Goal: Transaction & Acquisition: Download file/media

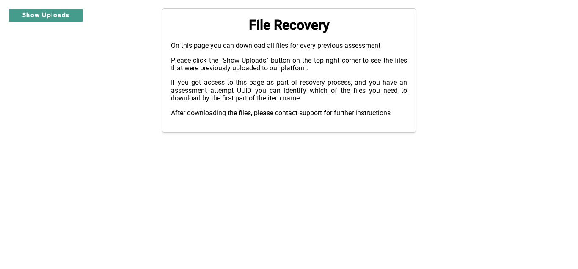
click at [30, 16] on button "Show Uploads" at bounding box center [45, 15] width 75 height 14
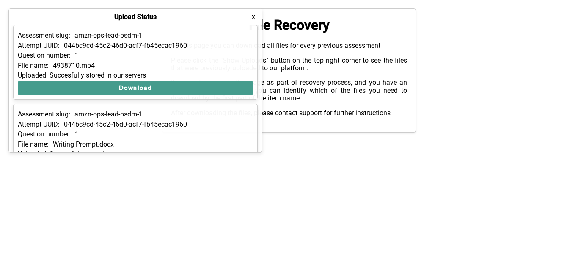
click at [199, 82] on button "Download" at bounding box center [135, 88] width 235 height 14
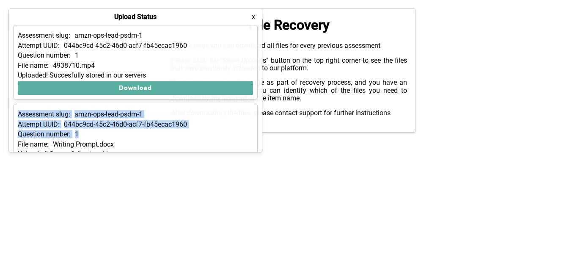
drag, startPoint x: 259, startPoint y: 74, endPoint x: 247, endPoint y: 132, distance: 59.1
click at [247, 132] on div "Assessment slug: amzn-ops-lead-psdm-1 Attempt UUID: 044bc9cd-45c2-46d0-acf7-fb4…" at bounding box center [135, 88] width 253 height 127
drag, startPoint x: 247, startPoint y: 132, endPoint x: 195, endPoint y: 147, distance: 54.0
click at [213, 154] on div "Assessment slug: amzn-ops-lead-psdm-1 Attempt UUID: 044bc9cd-45c2-46d0-acf7-fb4…" at bounding box center [135, 141] width 245 height 75
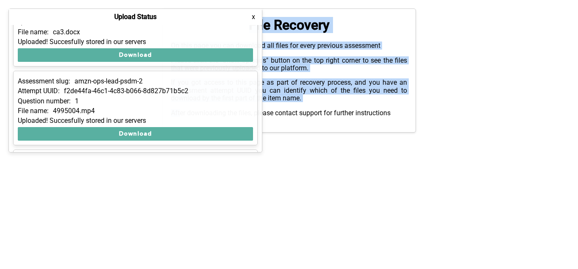
scroll to position [976, 0]
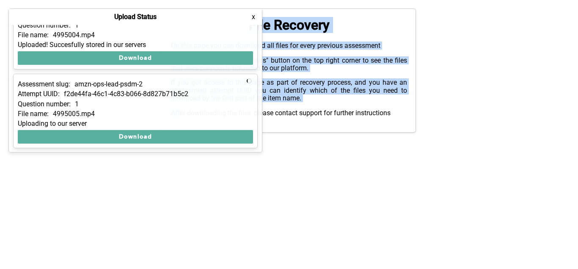
drag, startPoint x: 21, startPoint y: 34, endPoint x: 181, endPoint y: 181, distance: 217.3
click at [181, 152] on div "Assessment slug: amzn-ops-lead-psdm-1 Attempt UUID: 044bc9cd-45c2-46d0-acf7-fb4…" at bounding box center [135, 88] width 253 height 127
click at [213, 93] on div "Attempt UUID: f2de44fa-46c1-4c83-b066-8d827b71b5c2" at bounding box center [135, 94] width 235 height 8
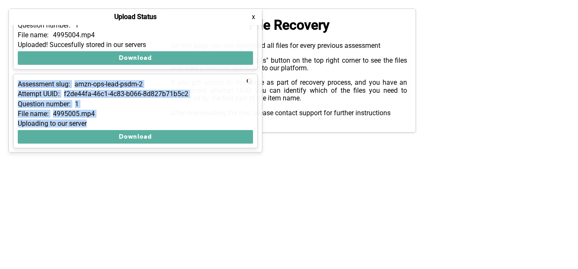
drag, startPoint x: 192, startPoint y: 36, endPoint x: 238, endPoint y: 151, distance: 123.0
click at [238, 151] on div "Assessment slug: amzn-ops-lead-psdm-1 Attempt UUID: 044bc9cd-45c2-46d0-acf7-fb4…" at bounding box center [135, 88] width 253 height 127
click at [235, 104] on div "Question number: 1" at bounding box center [135, 104] width 235 height 8
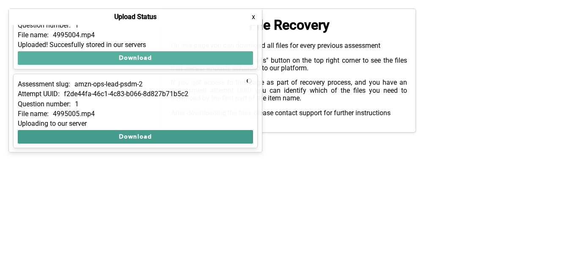
click at [201, 137] on button "Download" at bounding box center [135, 137] width 235 height 14
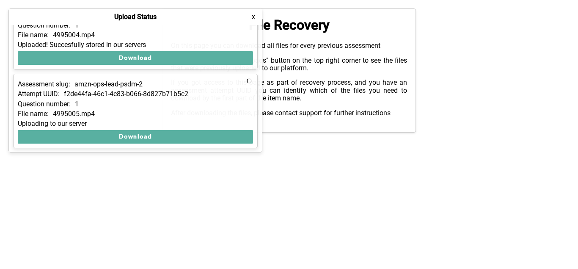
click at [256, 17] on button "x" at bounding box center [253, 17] width 8 height 8
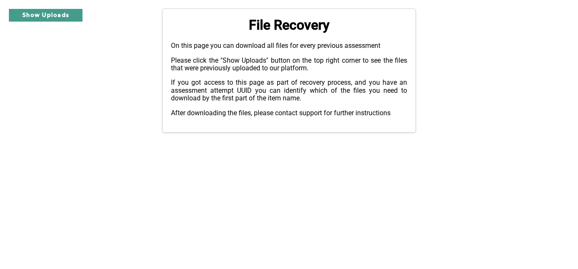
click at [61, 14] on button "Show Uploads" at bounding box center [45, 15] width 75 height 14
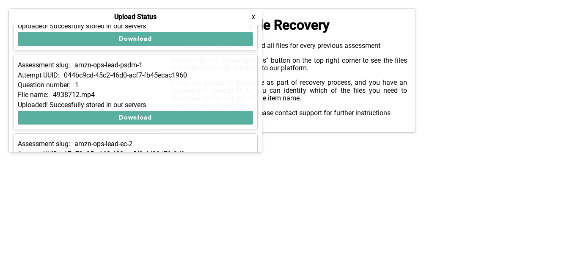
scroll to position [0, 0]
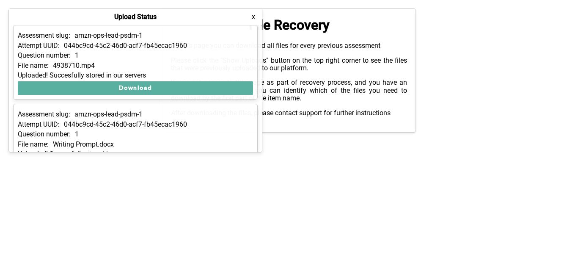
drag, startPoint x: 165, startPoint y: 117, endPoint x: 30, endPoint y: -18, distance: 191.3
click at [30, 25] on div "Assessment slug: amzn-ops-lead-psdm-1 Attempt UUID: 044bc9cd-45c2-46d0-acf7-fb4…" at bounding box center [135, 88] width 253 height 127
click at [203, 15] on div "Upload Status x" at bounding box center [135, 17] width 253 height 16
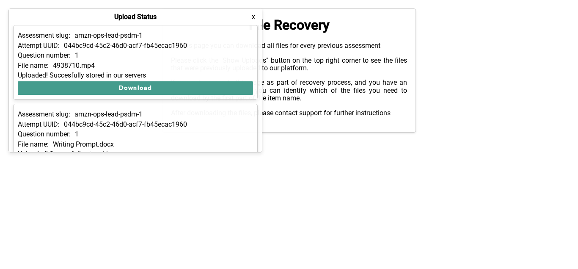
click at [166, 89] on button "Download" at bounding box center [135, 88] width 235 height 14
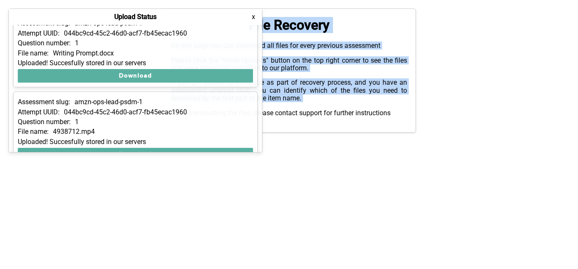
drag, startPoint x: 39, startPoint y: 99, endPoint x: 156, endPoint y: 155, distance: 129.0
click at [156, 152] on div "Assessment slug: amzn-ops-lead-psdm-1 Attempt UUID: 044bc9cd-45c2-46d0-acf7-fb4…" at bounding box center [135, 88] width 253 height 127
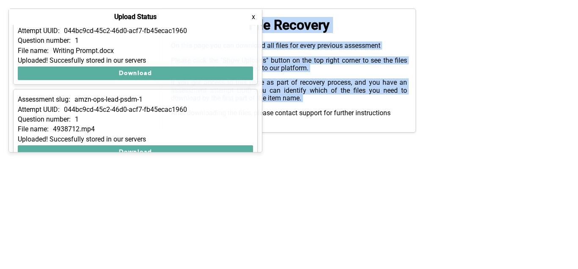
click at [179, 90] on div "Assessment slug: amzn-ops-lead-psdm-1 Attempt UUID: 044bc9cd-45c2-46d0-acf7-fb4…" at bounding box center [135, 126] width 245 height 75
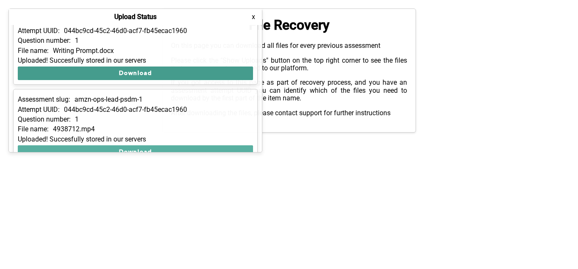
click at [183, 74] on button "Download" at bounding box center [135, 73] width 235 height 14
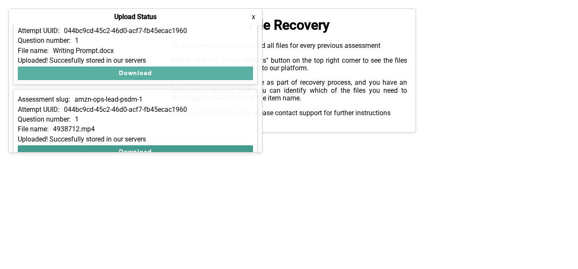
click at [177, 150] on button "Download" at bounding box center [135, 152] width 235 height 14
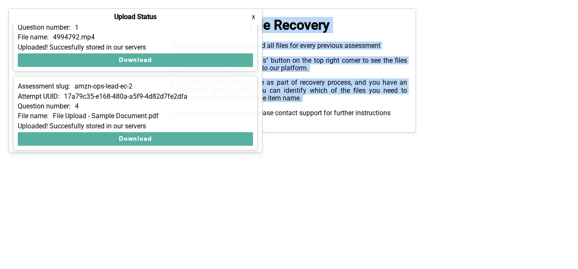
drag, startPoint x: 35, startPoint y: 27, endPoint x: 159, endPoint y: 163, distance: 183.4
click at [159, 152] on div "Assessment slug: amzn-ops-lead-psdm-1 Attempt UUID: 044bc9cd-45c2-46d0-acf7-fb4…" at bounding box center [135, 88] width 253 height 127
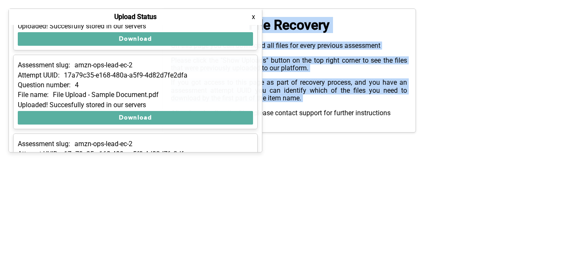
click at [119, 62] on p "amzn-ops-lead-ec-2" at bounding box center [104, 65] width 58 height 8
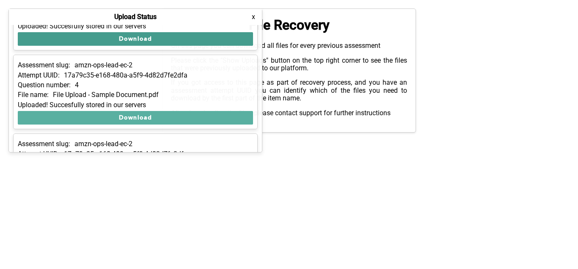
click at [148, 41] on button "Download" at bounding box center [135, 39] width 235 height 14
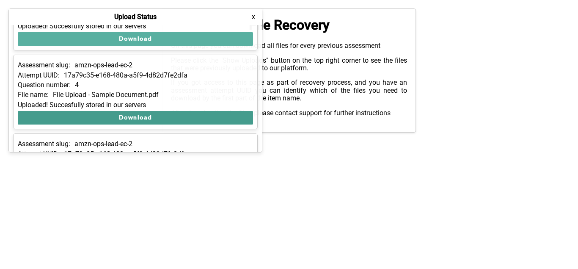
click at [158, 119] on button "Download" at bounding box center [135, 118] width 235 height 14
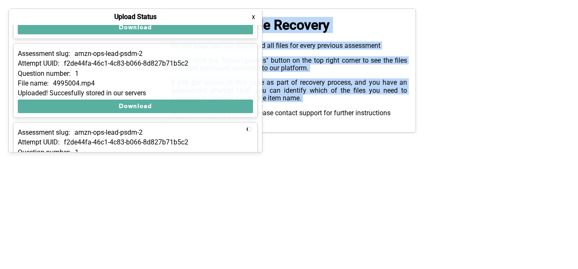
scroll to position [976, 0]
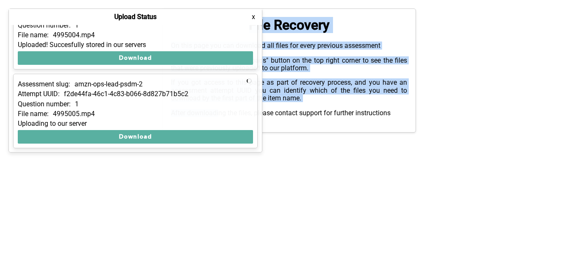
drag, startPoint x: 59, startPoint y: 77, endPoint x: 220, endPoint y: 206, distance: 206.1
click at [220, 152] on div "Assessment slug: amzn-ops-lead-psdm-1 Attempt UUID: 044bc9cd-45c2-46d0-acf7-fb4…" at bounding box center [135, 88] width 253 height 127
click at [145, 113] on div "File name: 4995005.mp4" at bounding box center [135, 114] width 235 height 8
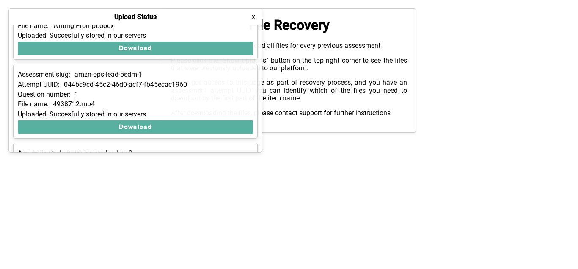
scroll to position [0, 0]
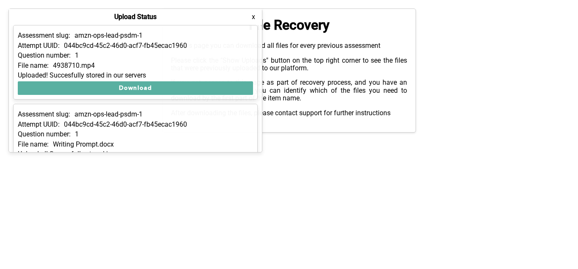
drag, startPoint x: 145, startPoint y: 113, endPoint x: 54, endPoint y: -17, distance: 158.1
click at [54, 25] on div "Assessment slug: amzn-ops-lead-psdm-1 Attempt UUID: 044bc9cd-45c2-46d0-acf7-fb4…" at bounding box center [135, 88] width 253 height 127
click at [148, 52] on div "Assessment slug: amzn-ops-lead-psdm-1 Attempt UUID: 044bc9cd-45c2-46d0-acf7-fb4…" at bounding box center [135, 62] width 245 height 75
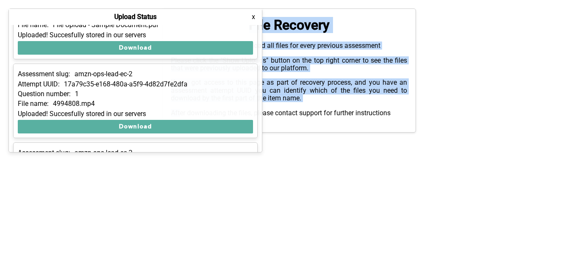
scroll to position [382, 0]
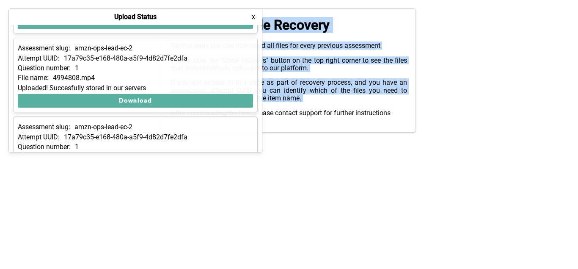
drag, startPoint x: 93, startPoint y: 34, endPoint x: 181, endPoint y: 156, distance: 150.4
click at [181, 152] on div "Assessment slug: amzn-ops-lead-psdm-1 Attempt UUID: 044bc9cd-45c2-46d0-acf7-fb4…" at bounding box center [135, 88] width 253 height 127
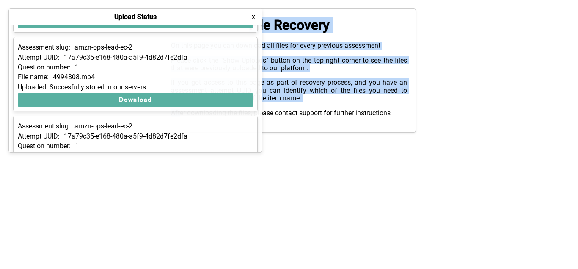
click at [176, 63] on div "Assessment slug: amzn-ops-lead-ec-2 Attempt UUID: 17a79c35-e168-480a-a5f9-4d82d…" at bounding box center [135, 74] width 245 height 75
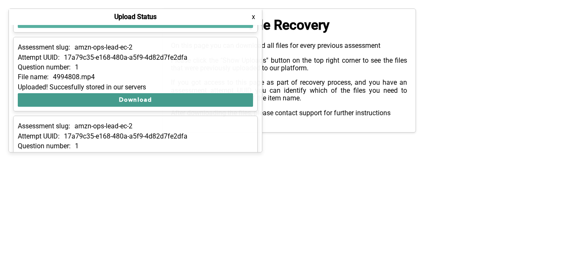
click at [164, 100] on button "Download" at bounding box center [135, 100] width 235 height 14
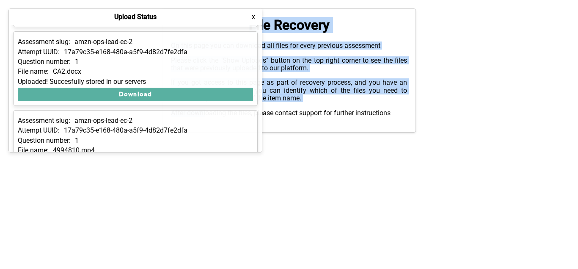
scroll to position [516, 0]
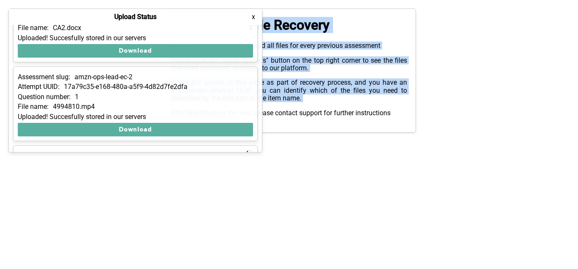
drag, startPoint x: 175, startPoint y: 113, endPoint x: 207, endPoint y: 158, distance: 55.2
click at [207, 152] on div "Assessment slug: amzn-ops-lead-psdm-1 Attempt UUID: 044bc9cd-45c2-46d0-acf7-fb4…" at bounding box center [135, 88] width 253 height 127
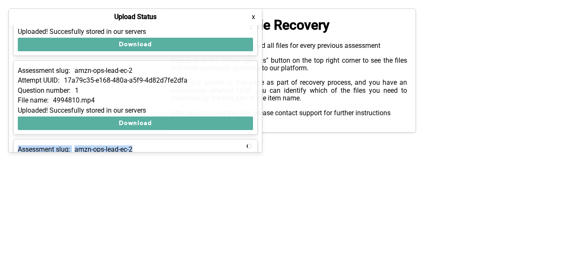
click at [195, 86] on div "Assessment slug: amzn-ops-lead-ec-2 Attempt UUID: 17a79c35-e168-480a-a5f9-4d82d…" at bounding box center [135, 97] width 245 height 75
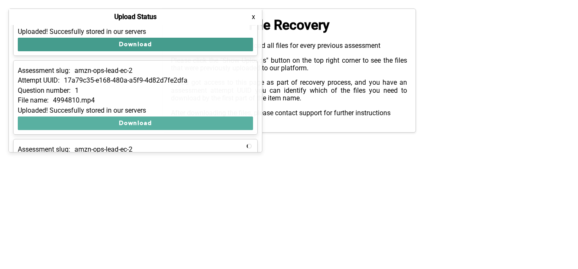
click at [181, 46] on button "Download" at bounding box center [135, 45] width 235 height 14
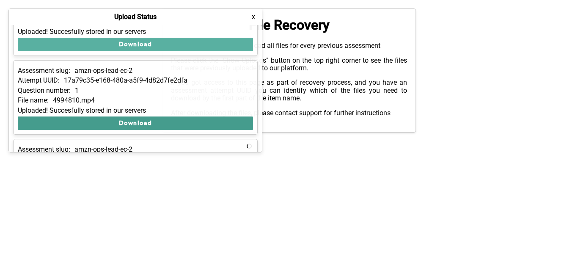
click at [174, 119] on button "Download" at bounding box center [135, 123] width 235 height 14
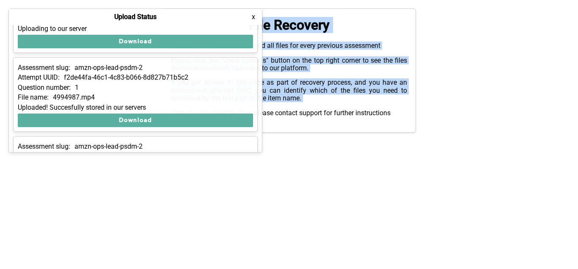
drag, startPoint x: 94, startPoint y: 60, endPoint x: 158, endPoint y: 156, distance: 115.4
click at [158, 152] on div "Assessment slug: amzn-ops-lead-psdm-1 Attempt UUID: 044bc9cd-45c2-46d0-acf7-fb4…" at bounding box center [135, 88] width 253 height 127
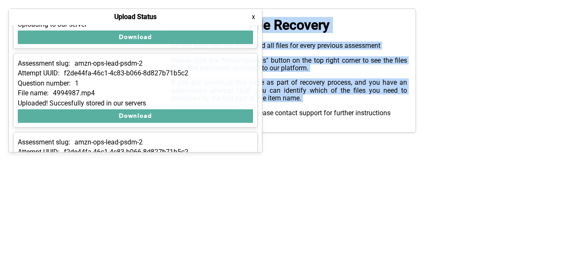
click at [199, 79] on div "Assessment slug: amzn-ops-lead-psdm-2 Attempt UUID: f2de44fa-46c1-4c83-b066-8d8…" at bounding box center [135, 90] width 245 height 75
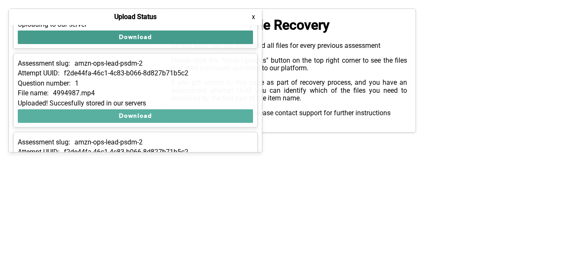
click at [197, 35] on button "Download" at bounding box center [135, 37] width 235 height 14
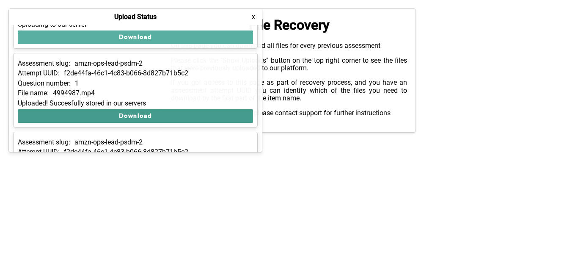
click at [166, 115] on button "Download" at bounding box center [135, 116] width 235 height 14
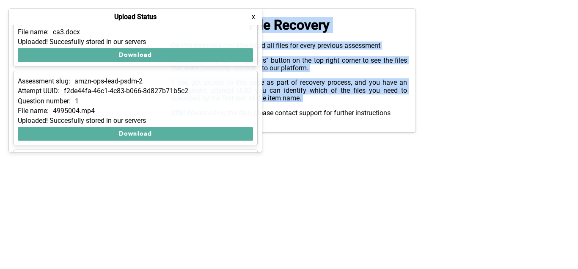
drag, startPoint x: 78, startPoint y: 53, endPoint x: 196, endPoint y: 167, distance: 164.1
click at [196, 152] on div "Assessment slug: amzn-ops-lead-psdm-1 Attempt UUID: 044bc9cd-45c2-46d0-acf7-fb4…" at bounding box center [135, 88] width 253 height 127
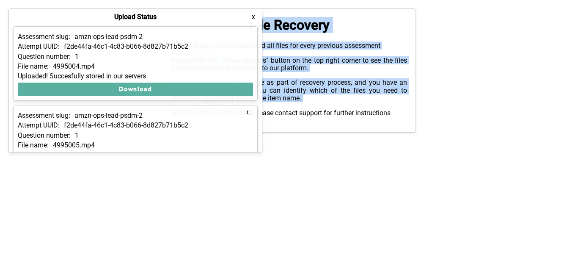
drag, startPoint x: 197, startPoint y: 52, endPoint x: 115, endPoint y: 12, distance: 91.1
click at [115, 25] on div "Assessment slug: amzn-ops-lead-psdm-1 Attempt UUID: 044bc9cd-45c2-46d0-acf7-fb4…" at bounding box center [135, 88] width 253 height 127
click at [142, 76] on div "Uploaded! Succesfully stored in our servers" at bounding box center [135, 76] width 235 height 8
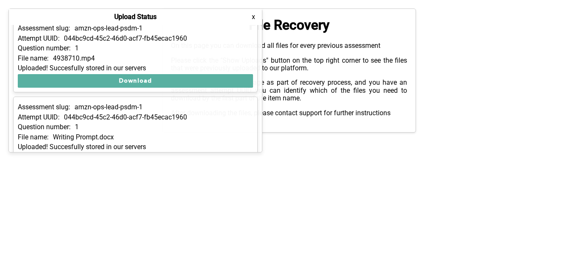
scroll to position [0, 0]
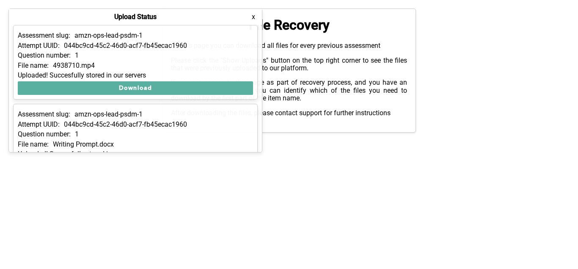
drag, startPoint x: 152, startPoint y: 72, endPoint x: 66, endPoint y: 3, distance: 111.2
click at [66, 25] on div "Assessment slug: amzn-ops-lead-psdm-1 Attempt UUID: 044bc9cd-45c2-46d0-acf7-fb4…" at bounding box center [135, 88] width 253 height 127
click at [105, 58] on div "Question number: 1" at bounding box center [135, 56] width 235 height 8
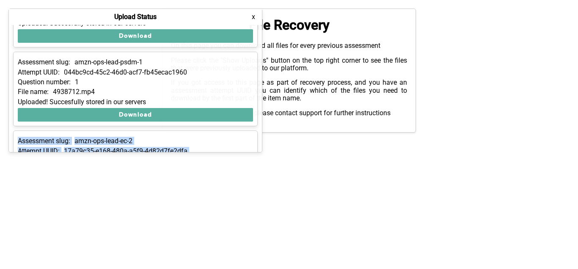
scroll to position [157, 0]
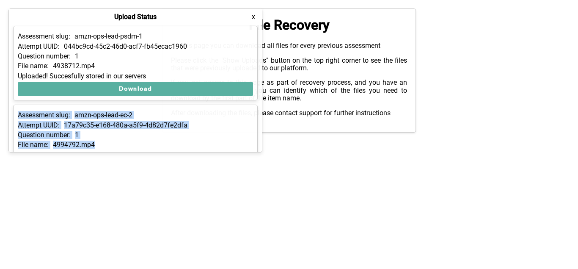
drag, startPoint x: 69, startPoint y: 35, endPoint x: 171, endPoint y: 141, distance: 147.0
click at [171, 141] on div "Assessment slug: amzn-ops-lead-psdm-1 Attempt UUID: 044bc9cd-45c2-46d0-acf7-fb4…" at bounding box center [135, 88] width 253 height 127
click at [171, 141] on div "Assessment slug: amzn-ops-lead-ec-2 Attempt UUID: 17a79c35-e168-480a-a5f9-4d82d…" at bounding box center [135, 142] width 245 height 75
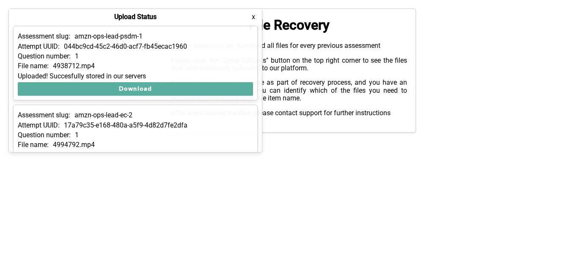
scroll to position [0, 0]
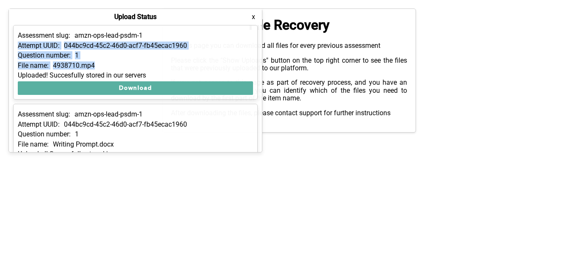
drag, startPoint x: 136, startPoint y: 109, endPoint x: 174, endPoint y: 36, distance: 82.2
click at [174, 36] on div "Assessment slug: amzn-ops-lead-psdm-1 Attempt UUID: 044bc9cd-45c2-46d0-acf7-fb4…" at bounding box center [135, 88] width 253 height 127
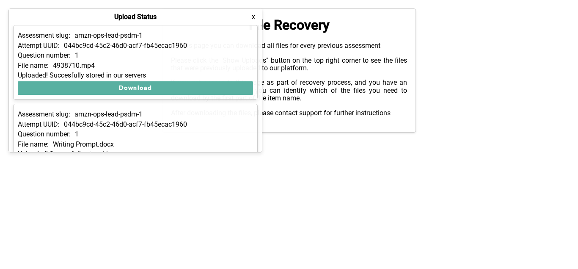
click at [174, 36] on div "Assessment slug: amzn-ops-lead-psdm-1" at bounding box center [135, 36] width 235 height 8
drag, startPoint x: 55, startPoint y: 32, endPoint x: 66, endPoint y: 41, distance: 13.8
click at [66, 41] on div "Assessment slug: amzn-ops-lead-psdm-1 Attempt UUID: 044bc9cd-45c2-46d0-acf7-fb4…" at bounding box center [135, 62] width 245 height 75
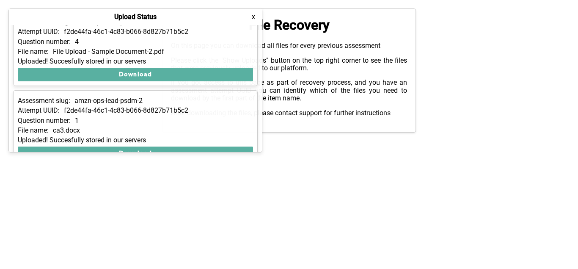
scroll to position [827, 0]
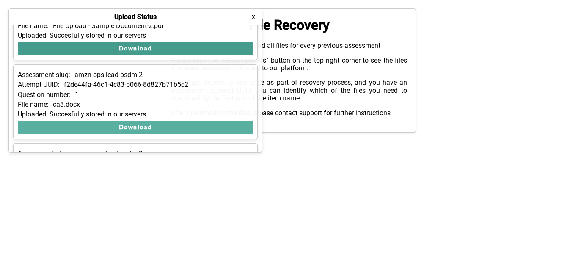
click at [145, 46] on button "Download" at bounding box center [135, 49] width 235 height 14
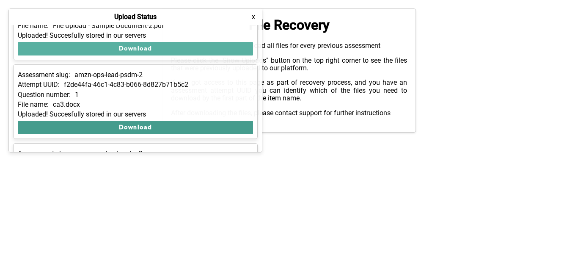
click at [164, 126] on button "Download" at bounding box center [135, 128] width 235 height 14
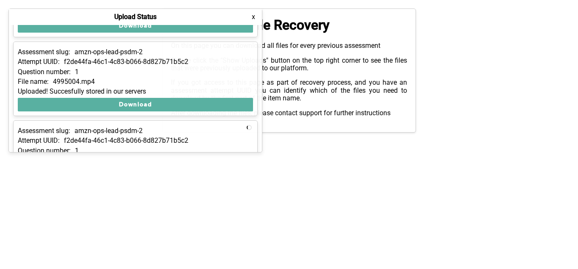
scroll to position [933, 0]
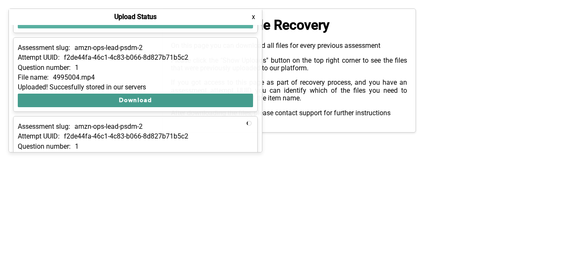
click at [64, 103] on button "Download" at bounding box center [135, 101] width 235 height 14
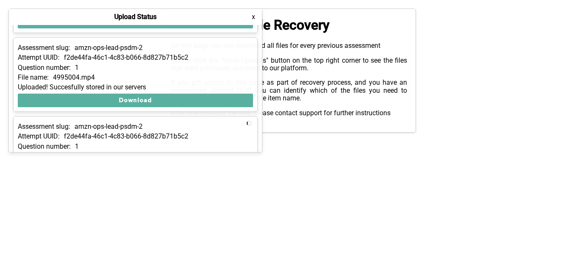
scroll to position [976, 0]
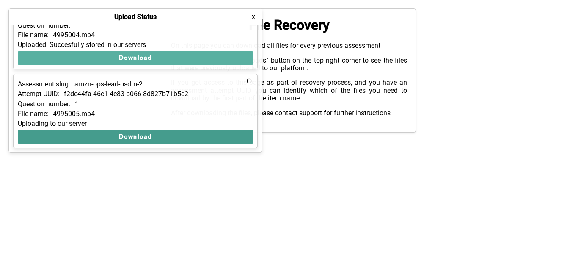
click at [60, 133] on button "Download" at bounding box center [135, 137] width 235 height 14
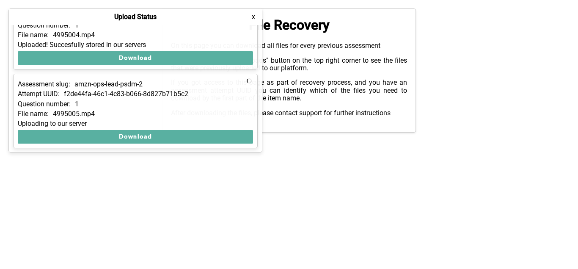
click at [359, 141] on html "Show Uploads Upload Status x Assessment slug: amzn-ops-lead-psdm-1 Attempt UUID…" at bounding box center [289, 70] width 578 height 141
